Goal: Task Accomplishment & Management: Use online tool/utility

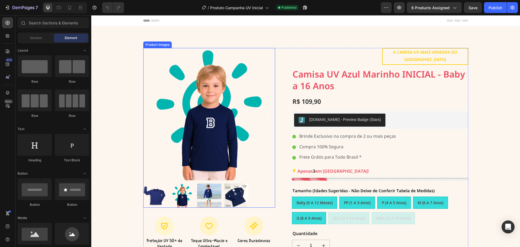
click at [153, 47] on div "100% Money-Back Guarantee Item List 60-Day Easy Returns Item List Row Product I…" at bounding box center [305, 172] width 429 height 293
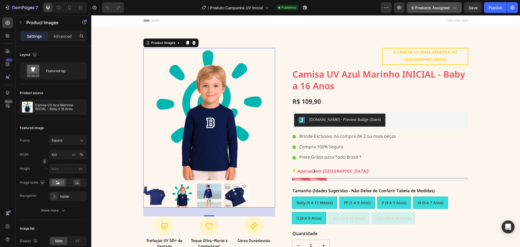
click at [428, 5] on span "6 products assigned" at bounding box center [431, 8] width 38 height 6
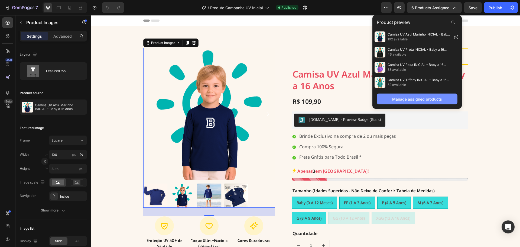
click at [421, 95] on button "Manage assigned products" at bounding box center [417, 99] width 81 height 11
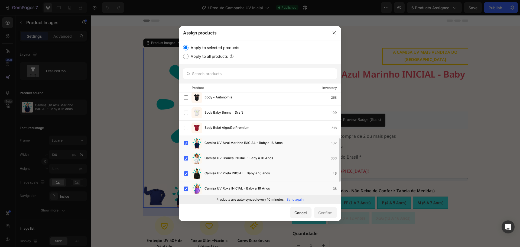
scroll to position [140, 0]
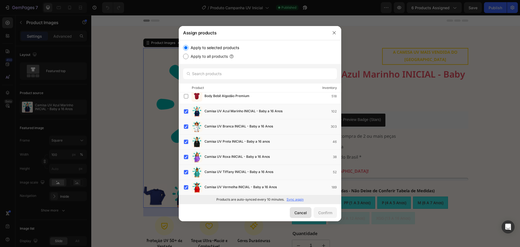
click at [303, 214] on div "Cancel" at bounding box center [301, 213] width 12 height 6
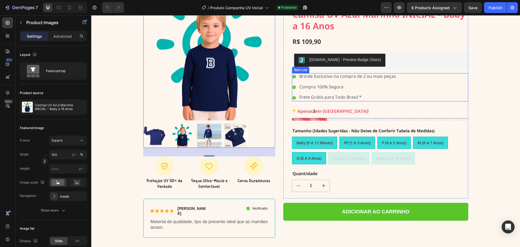
scroll to position [81, 0]
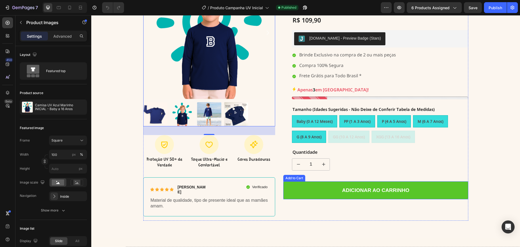
click at [290, 176] on div "Add to Cart" at bounding box center [295, 178] width 20 height 5
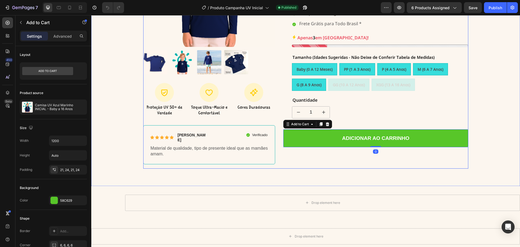
scroll to position [136, 0]
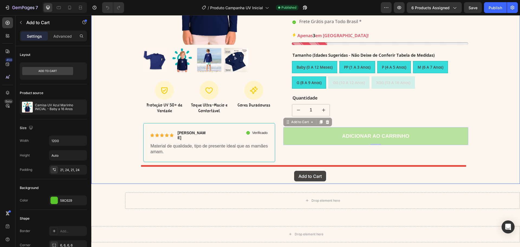
drag, startPoint x: 286, startPoint y: 115, endPoint x: 294, endPoint y: 170, distance: 55.2
click at [294, 170] on div "Header 100% Money-Back Guarantee Item List 60-Day Easy Returns Item List Row Pr…" at bounding box center [305, 244] width 429 height 729
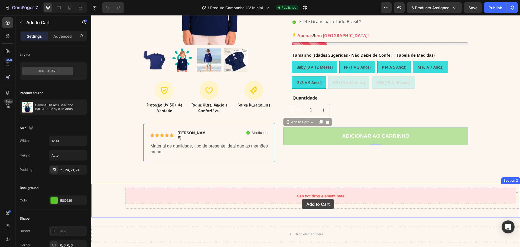
drag, startPoint x: 286, startPoint y: 115, endPoint x: 302, endPoint y: 199, distance: 84.9
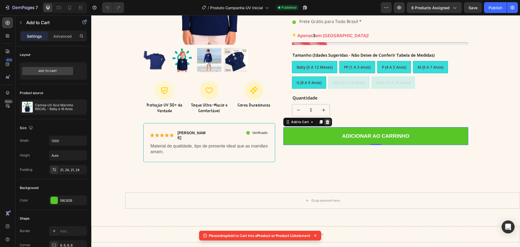
click at [326, 120] on icon at bounding box center [328, 122] width 4 height 4
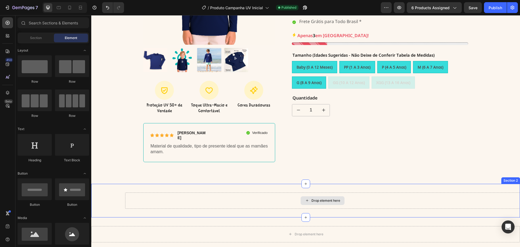
click at [318, 198] on div "Drop element here" at bounding box center [326, 200] width 29 height 4
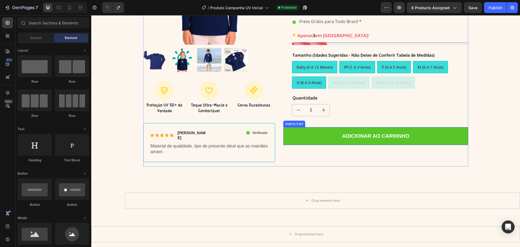
click at [288, 121] on div "Add to Cart" at bounding box center [295, 123] width 20 height 5
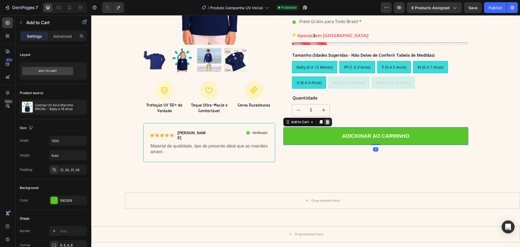
drag, startPoint x: 320, startPoint y: 114, endPoint x: 325, endPoint y: 115, distance: 5.3
click at [320, 120] on icon at bounding box center [321, 122] width 3 height 4
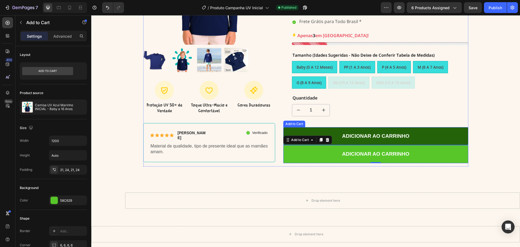
click at [335, 127] on button "Adicionar ao carrinho" at bounding box center [375, 136] width 185 height 18
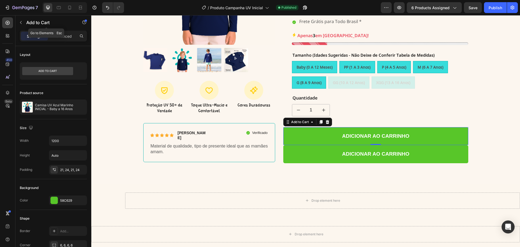
click at [19, 25] on button "button" at bounding box center [21, 22] width 9 height 9
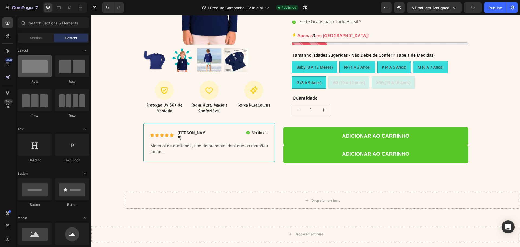
click at [44, 75] on div at bounding box center [35, 66] width 34 height 22
click at [42, 35] on div "Section" at bounding box center [36, 38] width 34 height 9
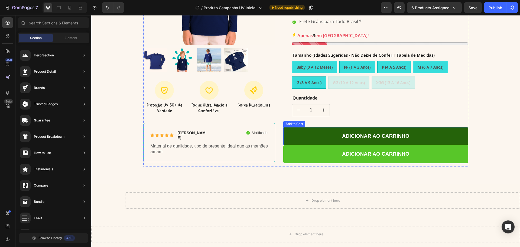
click at [312, 127] on button "Adicionar ao carrinho" at bounding box center [375, 136] width 185 height 18
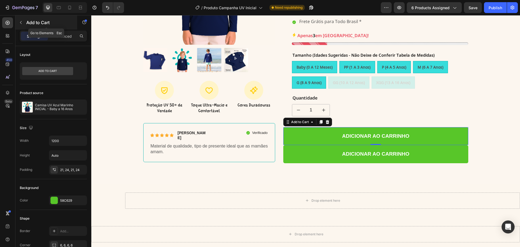
click at [21, 22] on icon "button" at bounding box center [21, 22] width 2 height 3
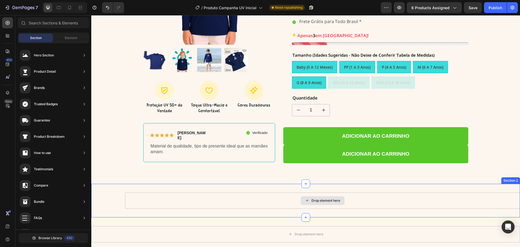
click at [309, 196] on div "Drop element here" at bounding box center [323, 200] width 44 height 9
click at [286, 197] on div "Drop element here" at bounding box center [322, 200] width 395 height 16
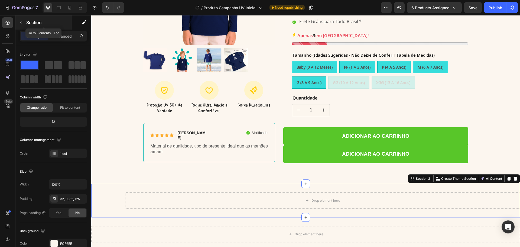
click at [21, 21] on icon "button" at bounding box center [21, 22] width 4 height 4
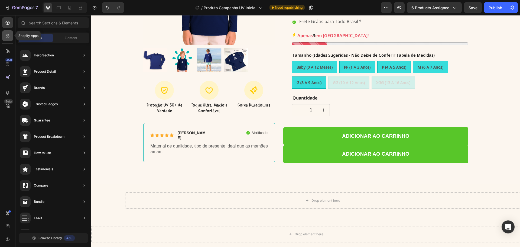
click at [7, 37] on icon at bounding box center [7, 37] width 2 height 2
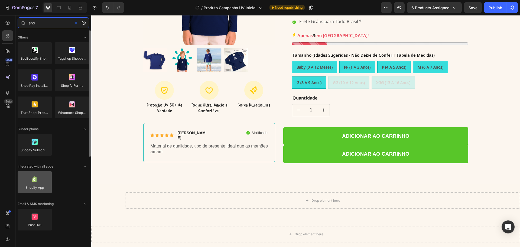
type input "sho"
click at [44, 181] on div at bounding box center [35, 182] width 34 height 22
click at [44, 182] on div at bounding box center [35, 182] width 34 height 22
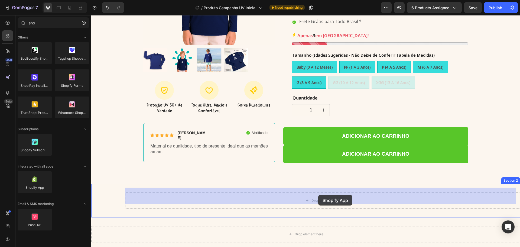
drag, startPoint x: 132, startPoint y: 201, endPoint x: 318, endPoint y: 196, distance: 186.2
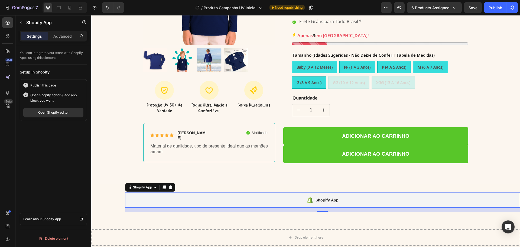
click at [318, 197] on div "Shopify App" at bounding box center [327, 200] width 23 height 7
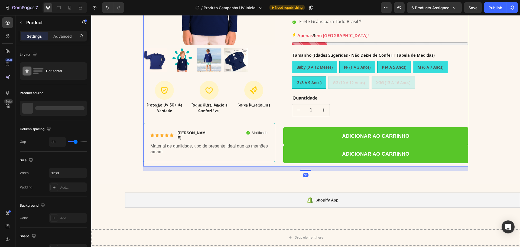
click at [318, 117] on div "Text Block A CAMISA UV MAIS VENDIDA DO BRASIL Text Block Row Camisa UV Azul Mar…" at bounding box center [375, 39] width 185 height 254
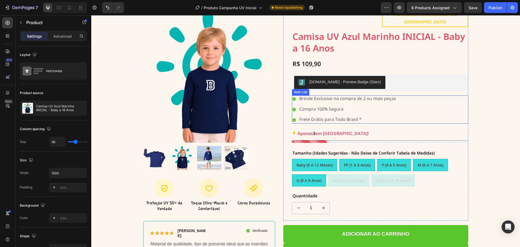
scroll to position [81, 0]
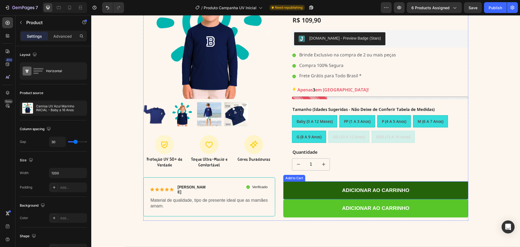
click at [331, 186] on button "Adicionar ao carrinho" at bounding box center [375, 190] width 185 height 18
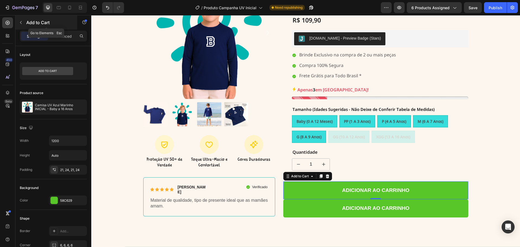
click at [21, 25] on button "button" at bounding box center [21, 22] width 9 height 9
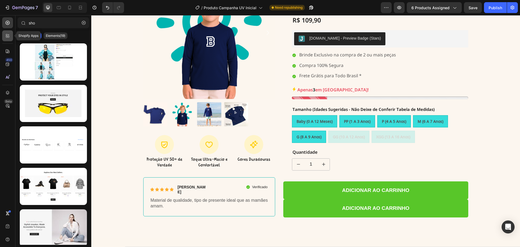
click at [7, 39] on div at bounding box center [7, 35] width 11 height 11
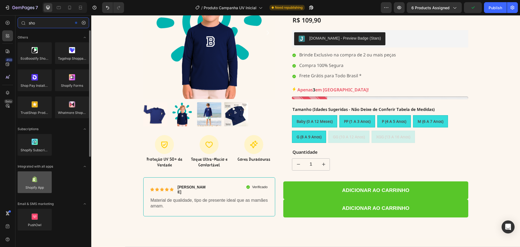
type input "sho"
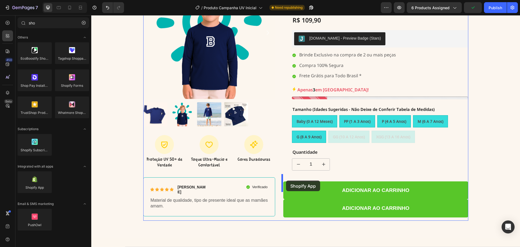
drag, startPoint x: 130, startPoint y: 194, endPoint x: 286, endPoint y: 181, distance: 157.3
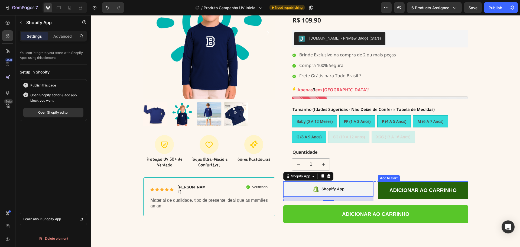
click at [379, 188] on button "Adicionar ao carrinho" at bounding box center [423, 190] width 90 height 18
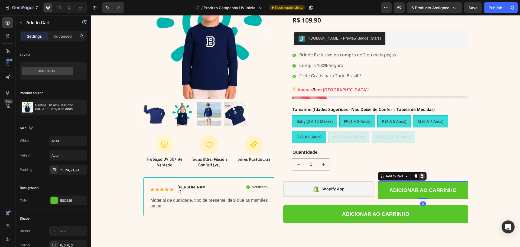
click at [419, 173] on div at bounding box center [422, 176] width 7 height 7
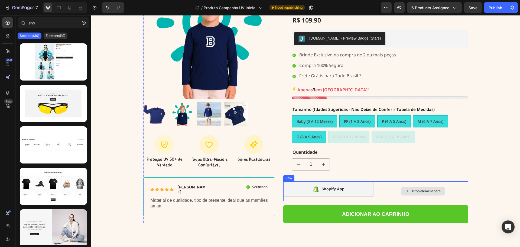
click at [394, 187] on div "Drop element here" at bounding box center [423, 191] width 90 height 20
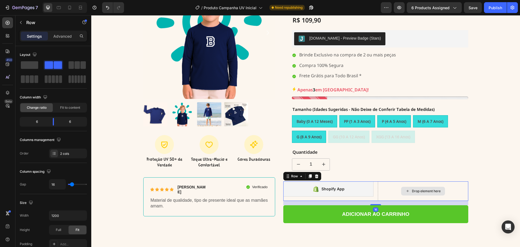
click at [378, 181] on div "Drop element here" at bounding box center [423, 191] width 90 height 20
click at [286, 174] on icon at bounding box center [288, 176] width 4 height 4
click at [23, 67] on span at bounding box center [29, 65] width 17 height 8
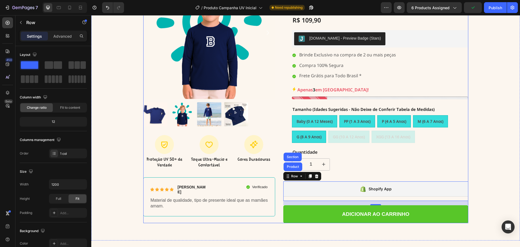
click at [375, 173] on div "Text Block A CAMISA UV MAIS VENDIDA DO BRASIL Text Block Row Camisa UV Azul Mar…" at bounding box center [375, 95] width 185 height 256
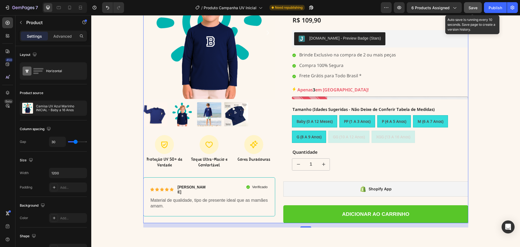
click at [472, 8] on span "Save" at bounding box center [473, 7] width 9 height 5
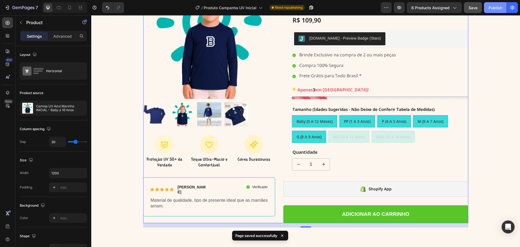
click at [497, 8] on div "Publish" at bounding box center [496, 8] width 14 height 6
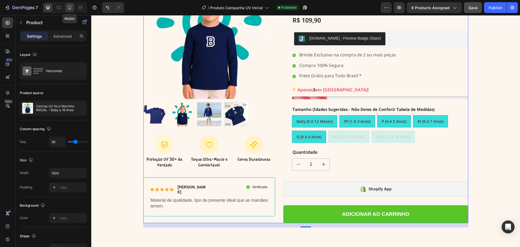
click at [69, 9] on icon at bounding box center [69, 7] width 5 height 5
type input "0"
type input "100%"
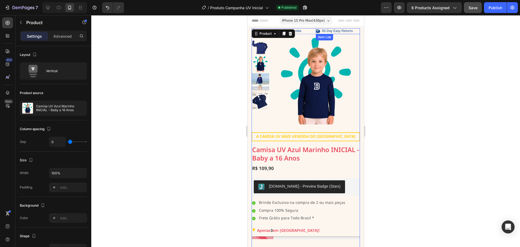
click at [338, 31] on p "60-Day Easy Returns" at bounding box center [337, 31] width 31 height 4
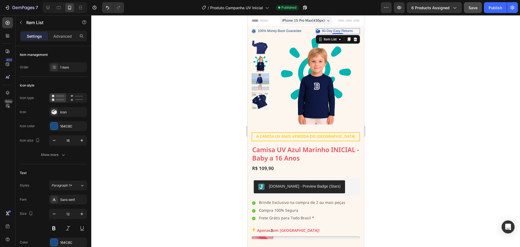
click at [434, 110] on div at bounding box center [305, 131] width 429 height 232
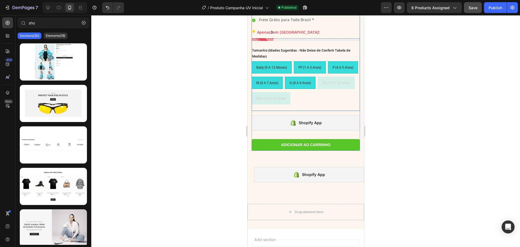
scroll to position [271, 0]
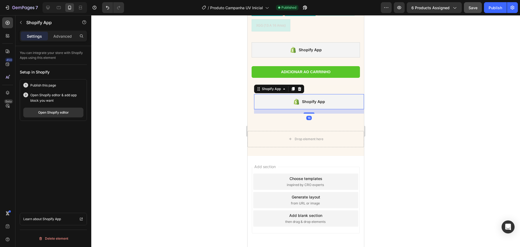
click at [333, 106] on div "Shopify App" at bounding box center [309, 101] width 110 height 15
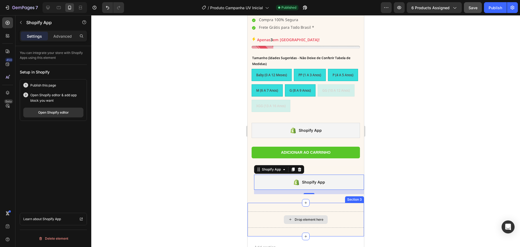
scroll to position [190, 0]
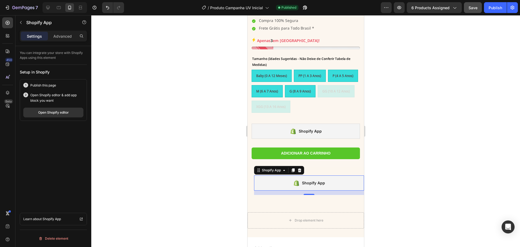
click at [324, 182] on div "Shopify App" at bounding box center [309, 182] width 110 height 15
click at [300, 171] on icon at bounding box center [300, 170] width 4 height 4
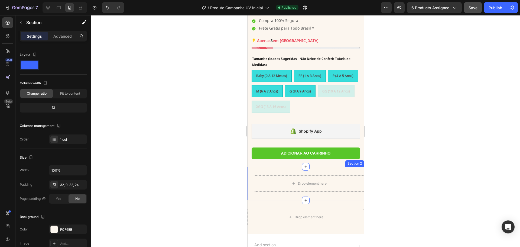
click at [328, 171] on div "Drop element here Section 2" at bounding box center [305, 184] width 117 height 34
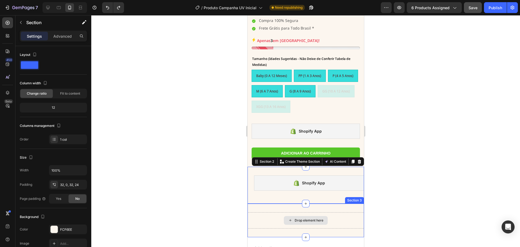
click at [298, 225] on div "Drop element here" at bounding box center [305, 220] width 117 height 16
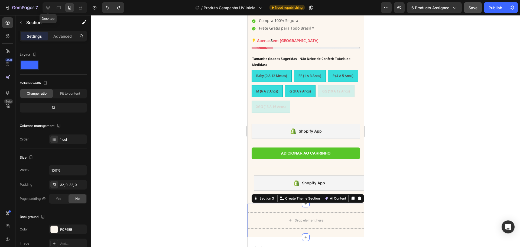
drag, startPoint x: 49, startPoint y: 9, endPoint x: 49, endPoint y: 15, distance: 6.5
click at [49, 9] on icon at bounding box center [47, 7] width 5 height 5
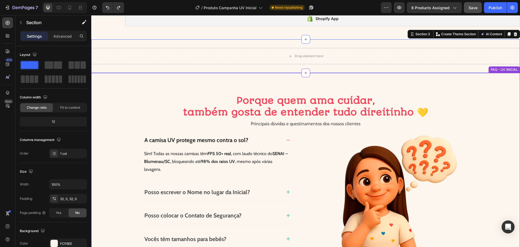
scroll to position [317, 0]
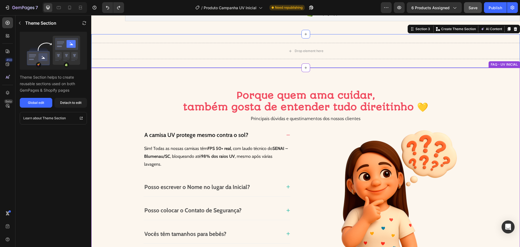
click at [429, 94] on h2 "Porque quem ama cuidar, também gosta de entender tudo direitinho 💛" at bounding box center [306, 101] width 412 height 24
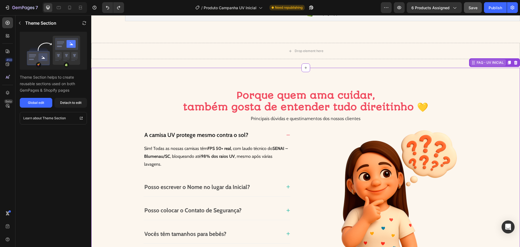
click at [488, 64] on div "FAQ - UV INICIAL" at bounding box center [490, 62] width 29 height 5
click at [21, 22] on icon "button" at bounding box center [20, 23] width 4 height 4
click at [493, 66] on div "FAQ - UV INICIAL" at bounding box center [489, 62] width 36 height 7
click at [69, 102] on div "Detach to edit" at bounding box center [70, 102] width 21 height 5
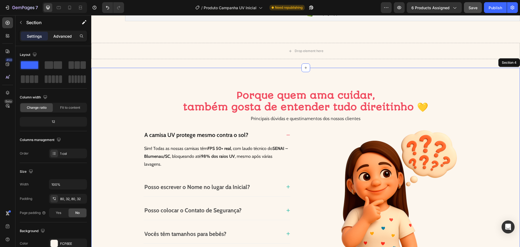
click at [66, 40] on div "Advanced" at bounding box center [62, 36] width 27 height 9
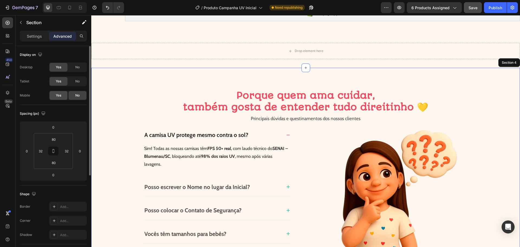
click at [59, 95] on span "Yes" at bounding box center [58, 95] width 5 height 5
drag, startPoint x: 30, startPoint y: 38, endPoint x: 37, endPoint y: 44, distance: 8.9
click at [30, 39] on p "Settings" at bounding box center [34, 36] width 15 height 6
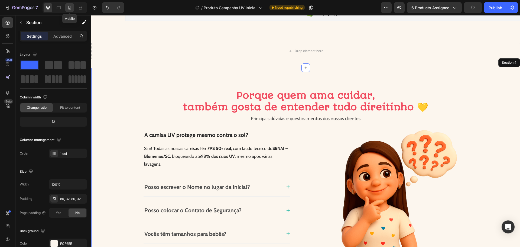
click at [70, 10] on div at bounding box center [69, 7] width 9 height 9
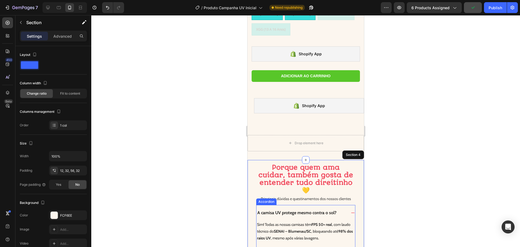
scroll to position [244, 0]
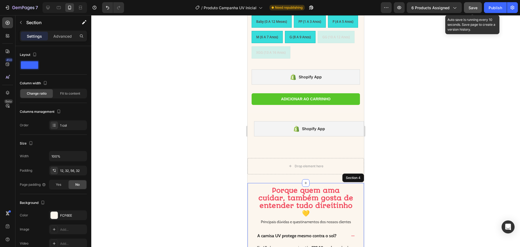
click at [469, 10] on span "Save" at bounding box center [473, 7] width 9 height 5
